Goal: Task Accomplishment & Management: Manage account settings

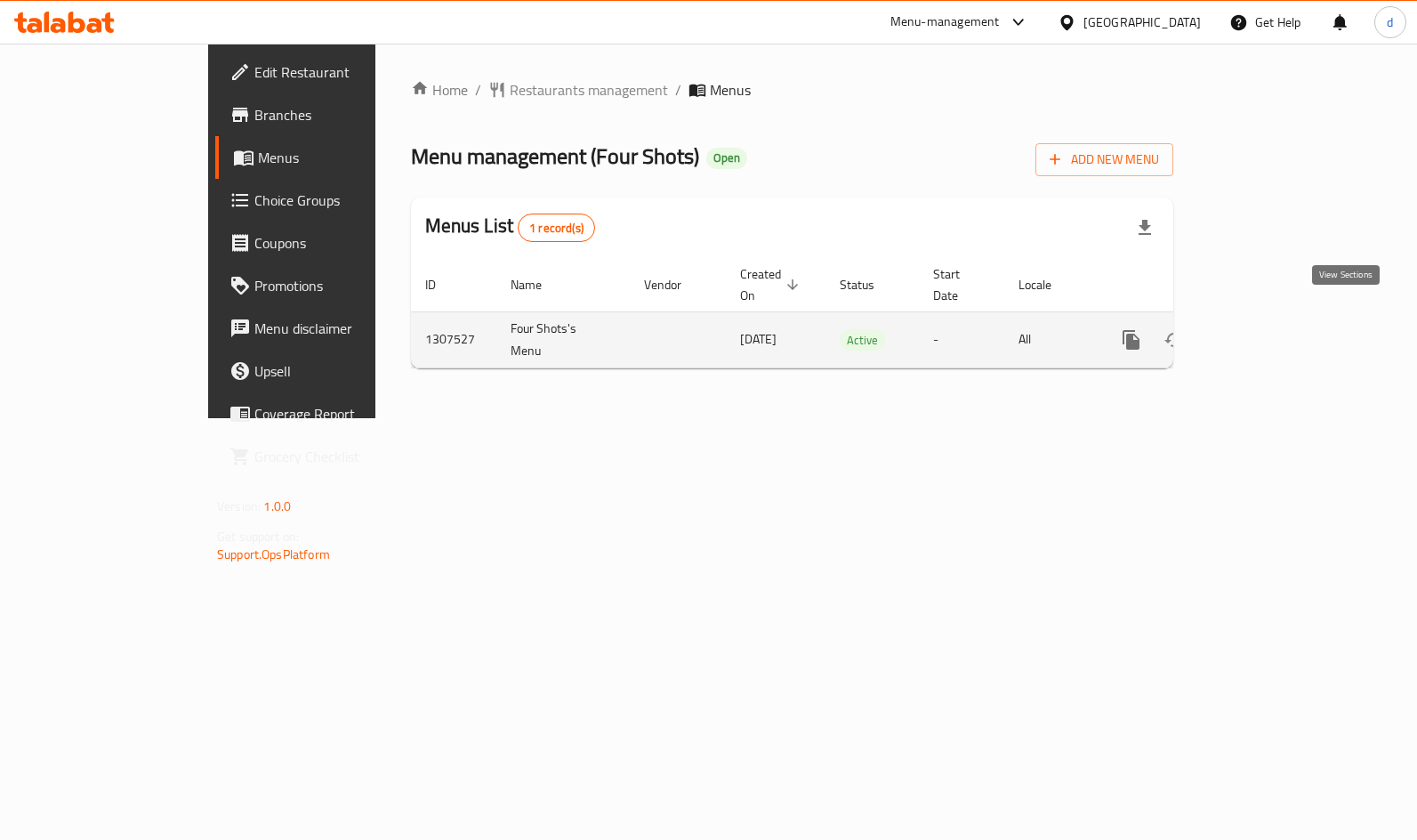
click at [1281, 333] on link "enhanced table" at bounding box center [1259, 340] width 43 height 43
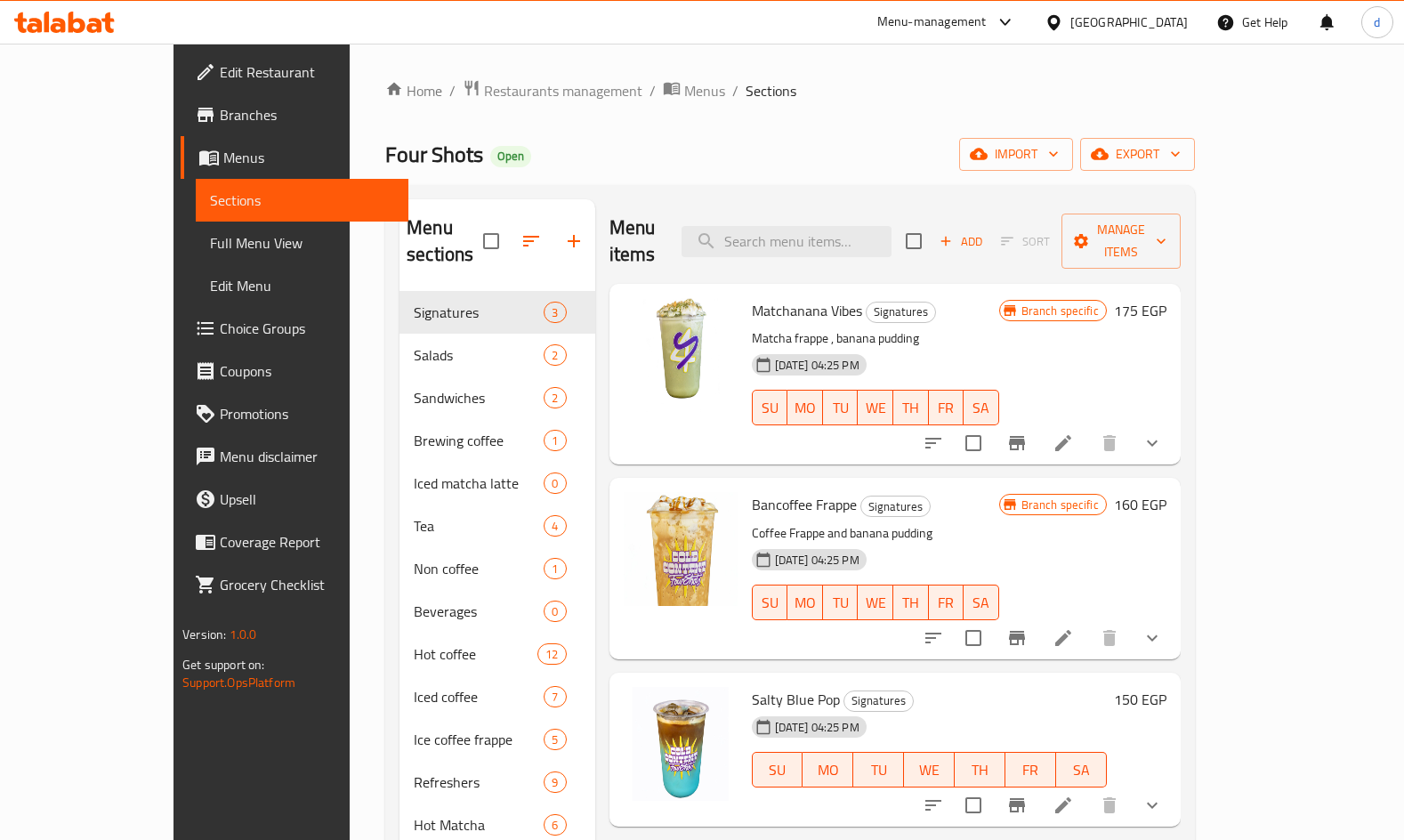
click at [220, 318] on span "Choice Groups" at bounding box center [307, 328] width 174 height 21
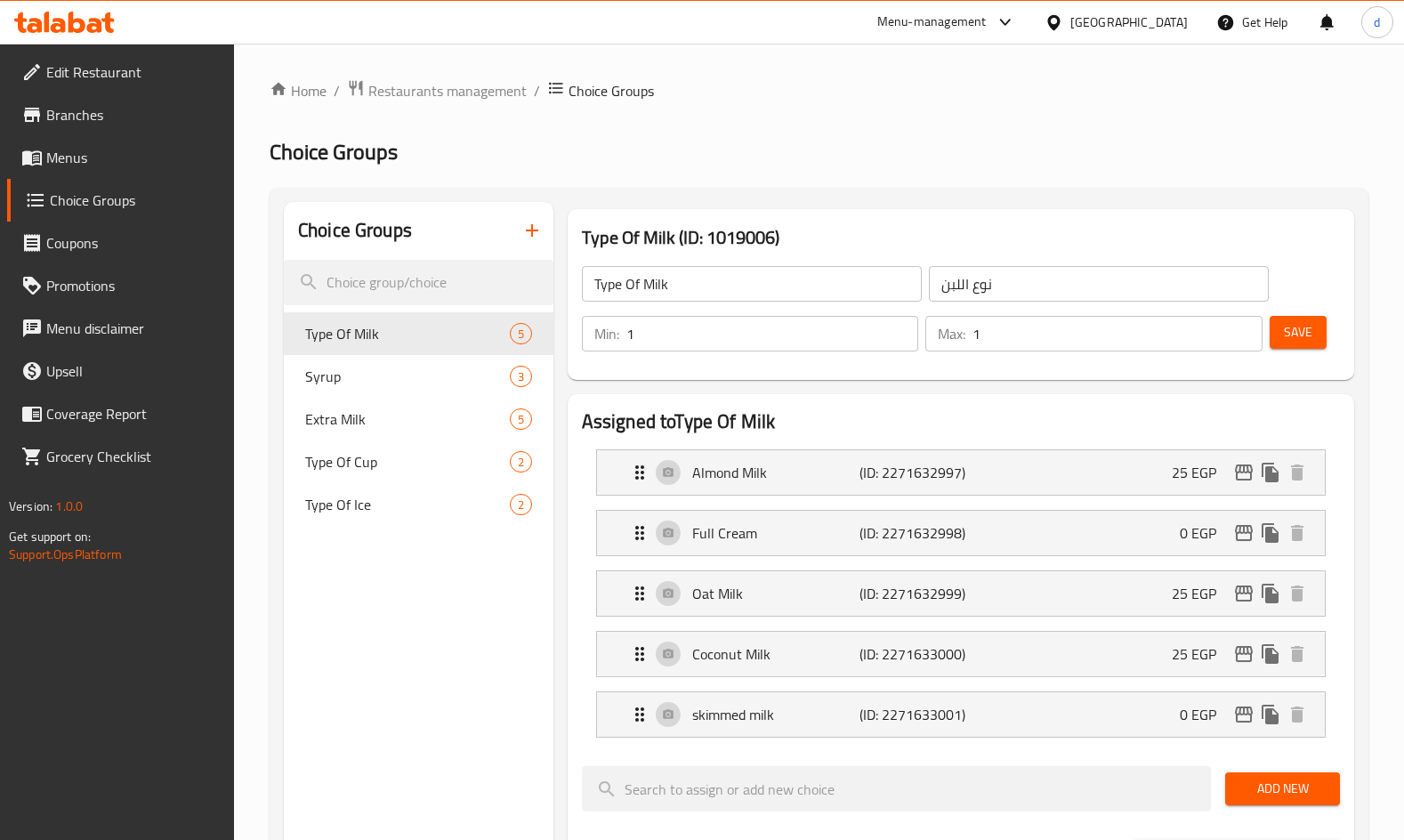
click at [1076, 364] on div "Type Of Milk ​ نوع اللبن ​ Min: 1 ​ Max: 1 ​ Save" at bounding box center [960, 308] width 772 height 128
click at [361, 377] on span "Syrup" at bounding box center [380, 376] width 151 height 21
type input "Syrup"
type input "سيرب"
type input "0"
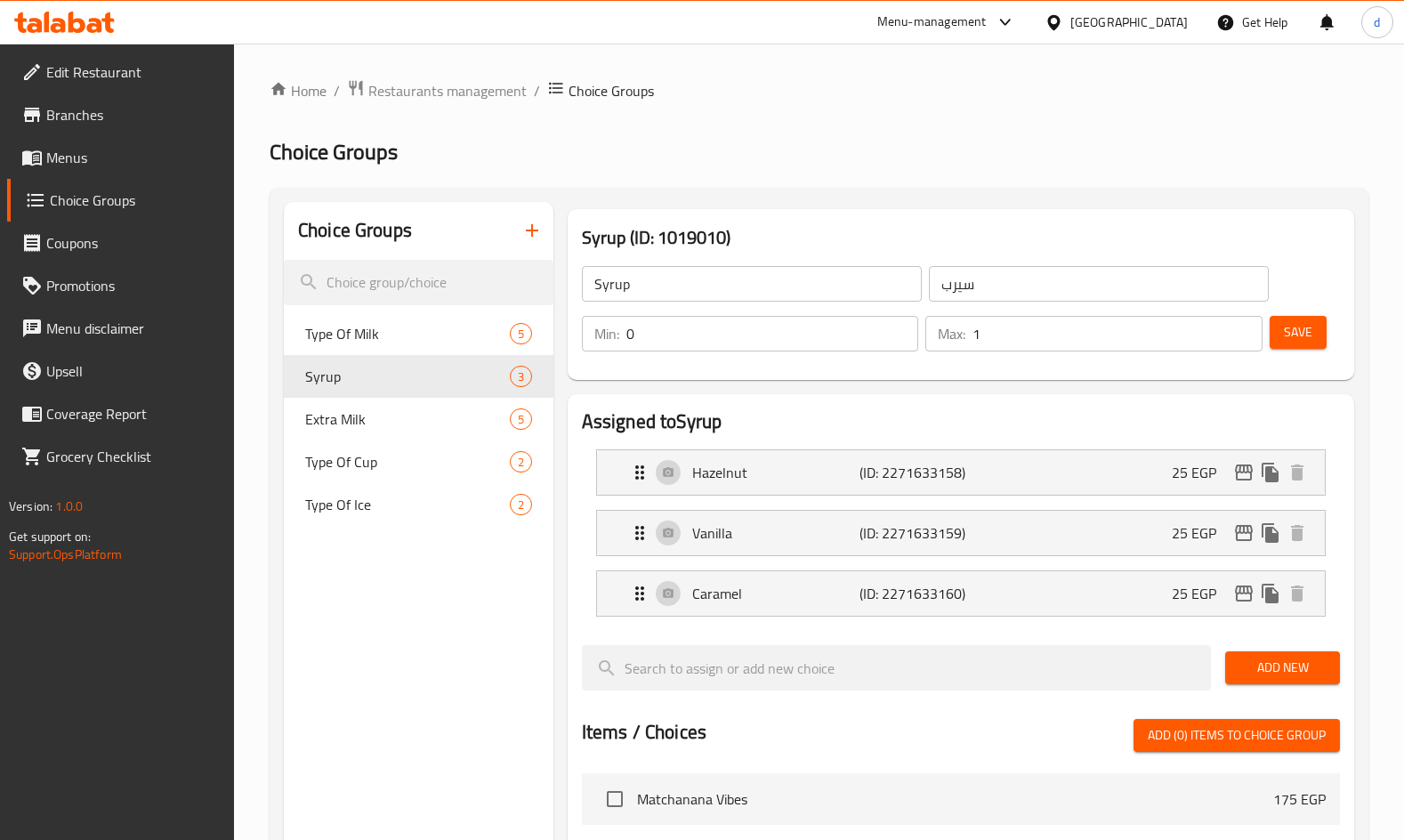
click at [1103, 425] on h2 "Assigned to Syrup" at bounding box center [960, 421] width 758 height 27
click at [369, 513] on span "Type Of Ice" at bounding box center [380, 504] width 151 height 21
type input "Type Of Ice"
type input "نوع التلج"
type input "1"
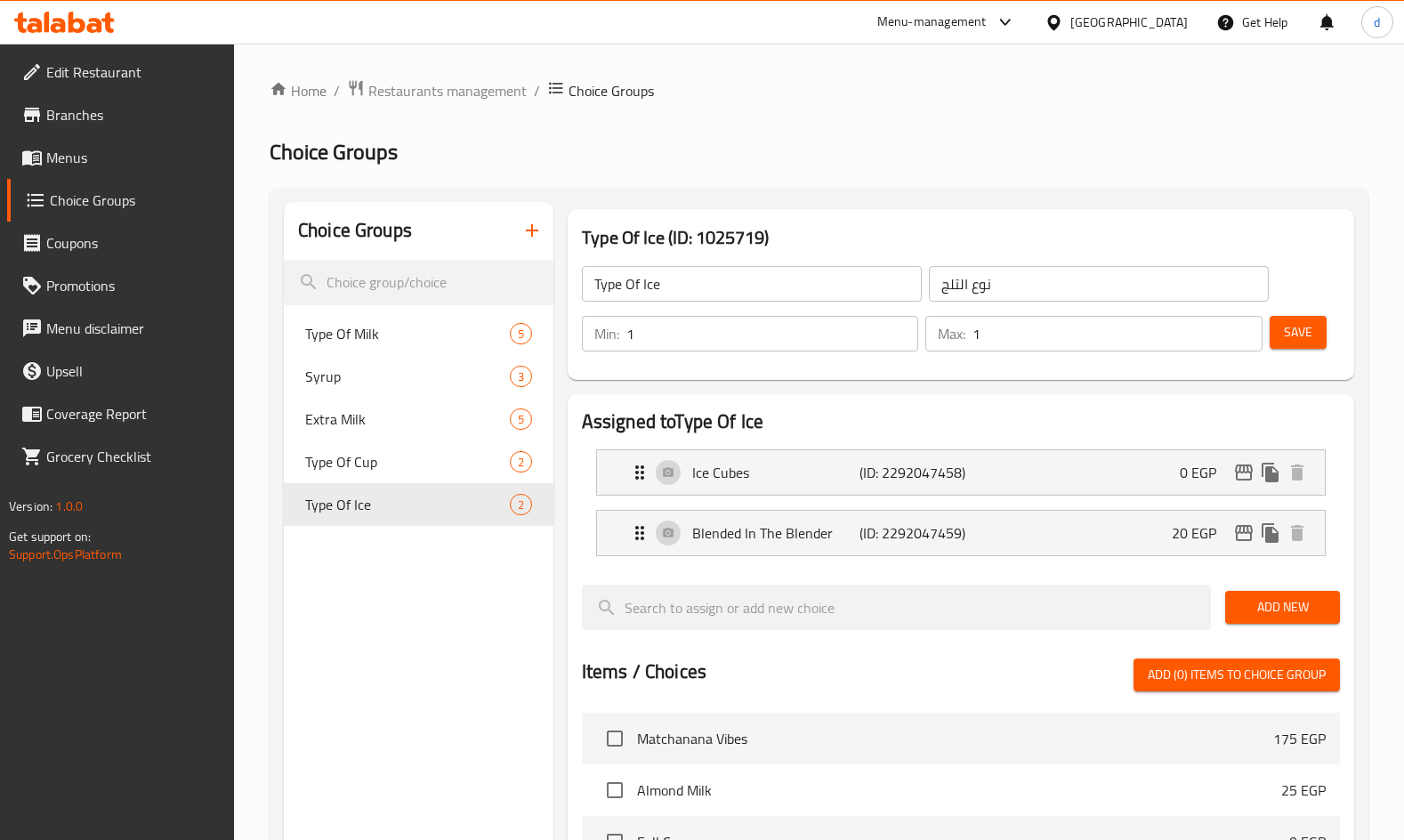
click at [972, 417] on h2 "Assigned to Type Of Ice" at bounding box center [960, 421] width 758 height 27
